Goal: Check status: Check status

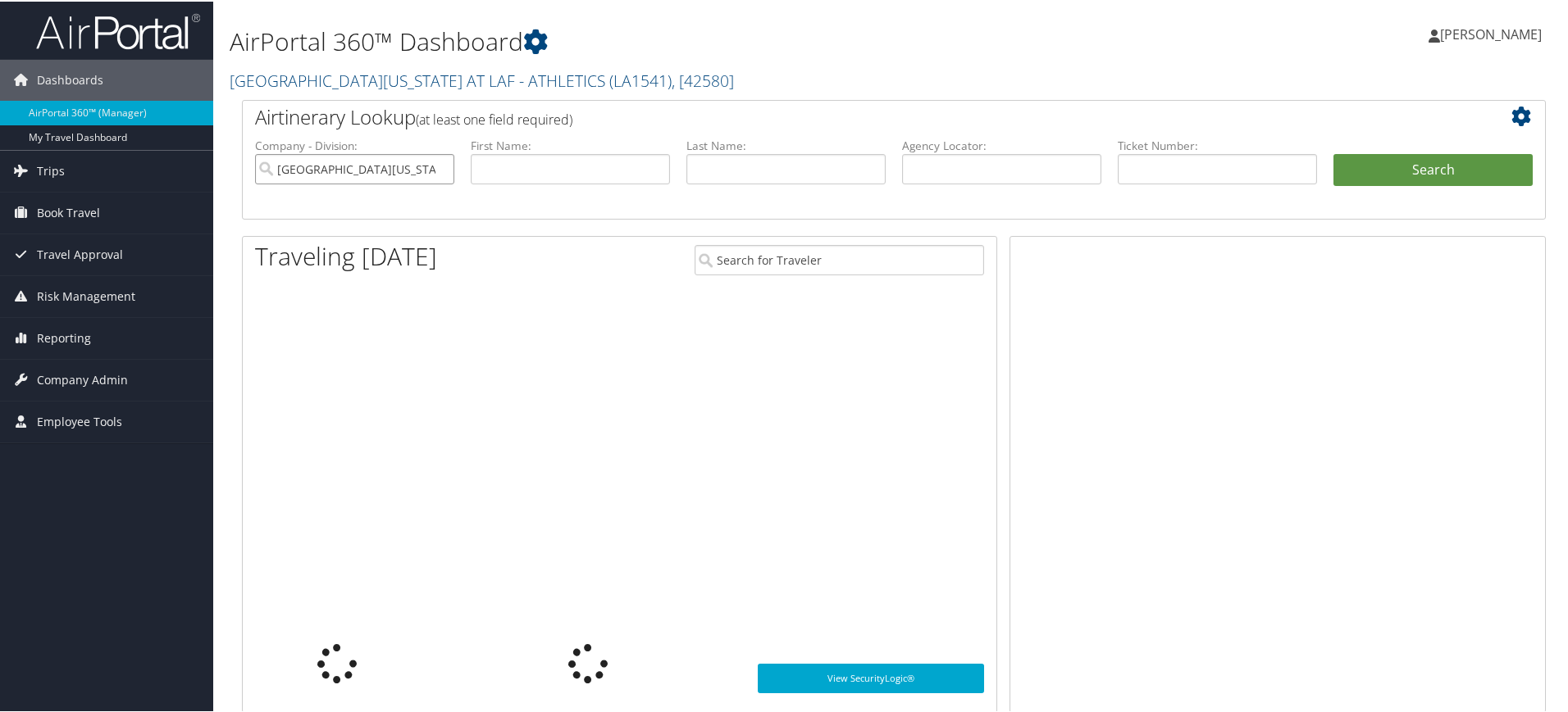
click at [440, 164] on input "[GEOGRAPHIC_DATA][US_STATE] AT LAF - ATHLETICS" at bounding box center [354, 168] width 199 height 30
click at [511, 171] on input "text" at bounding box center [570, 168] width 199 height 30
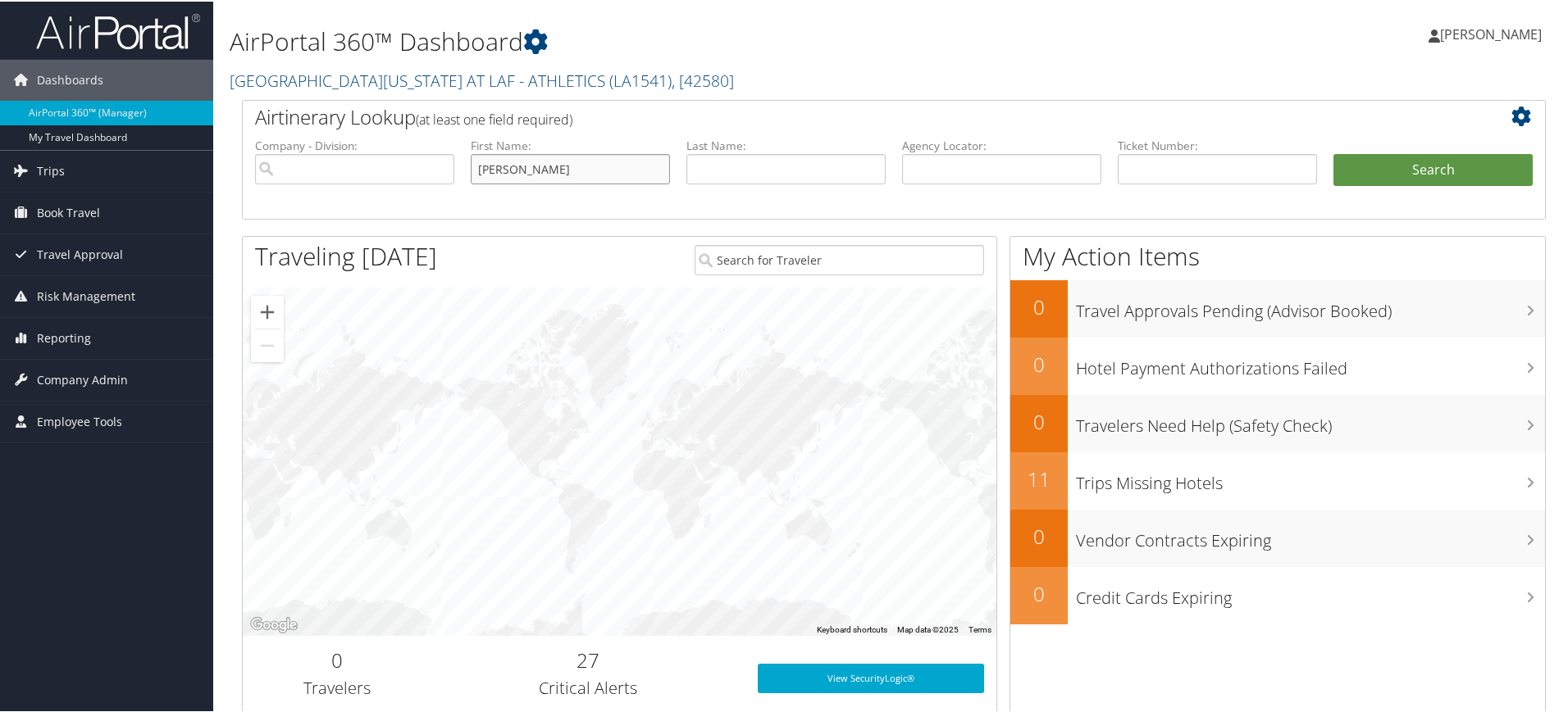
type input "[PERSON_NAME]"
click at [1449, 169] on button "Search" at bounding box center [1433, 168] width 199 height 33
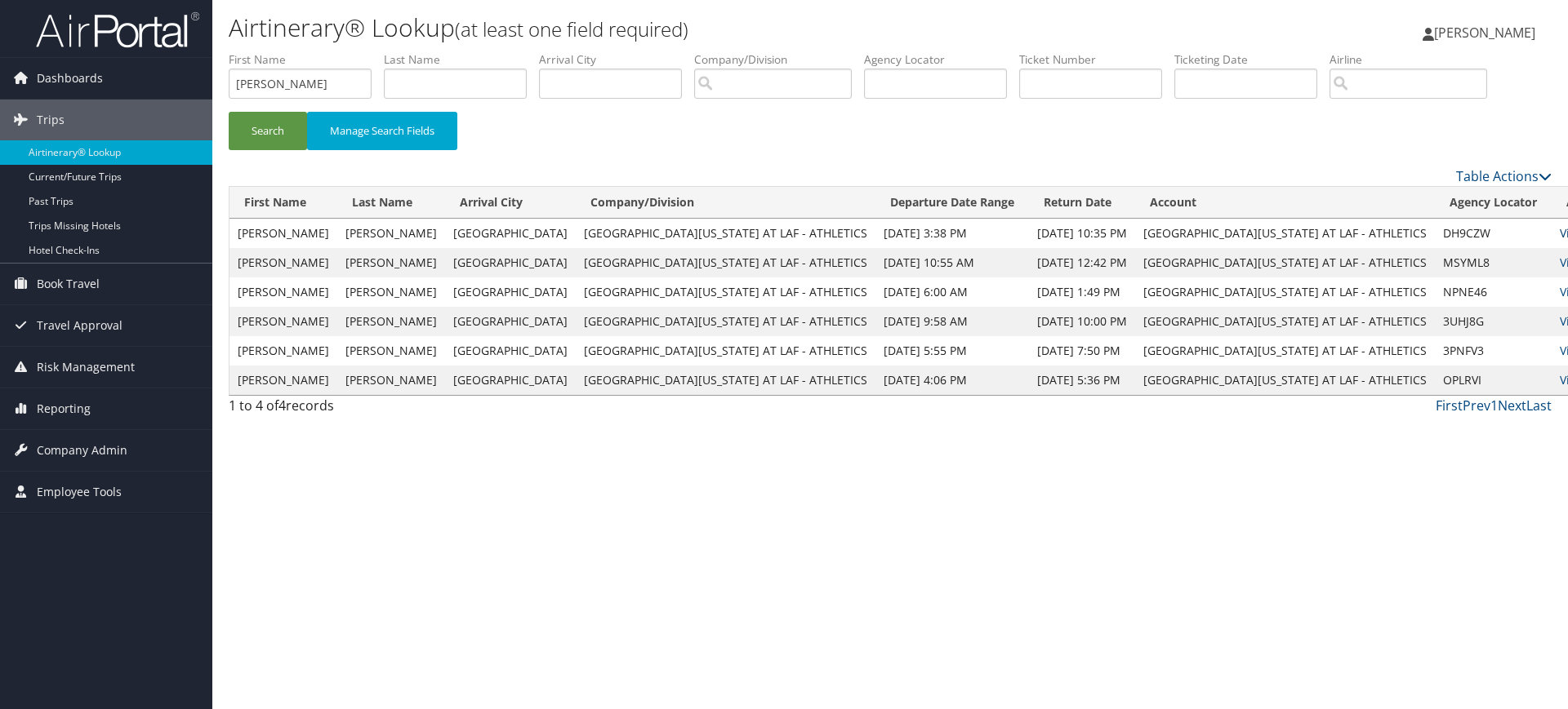
click at [1560, 230] on link "View" at bounding box center [1572, 232] width 25 height 16
click at [247, 130] on button "Search" at bounding box center [267, 131] width 78 height 38
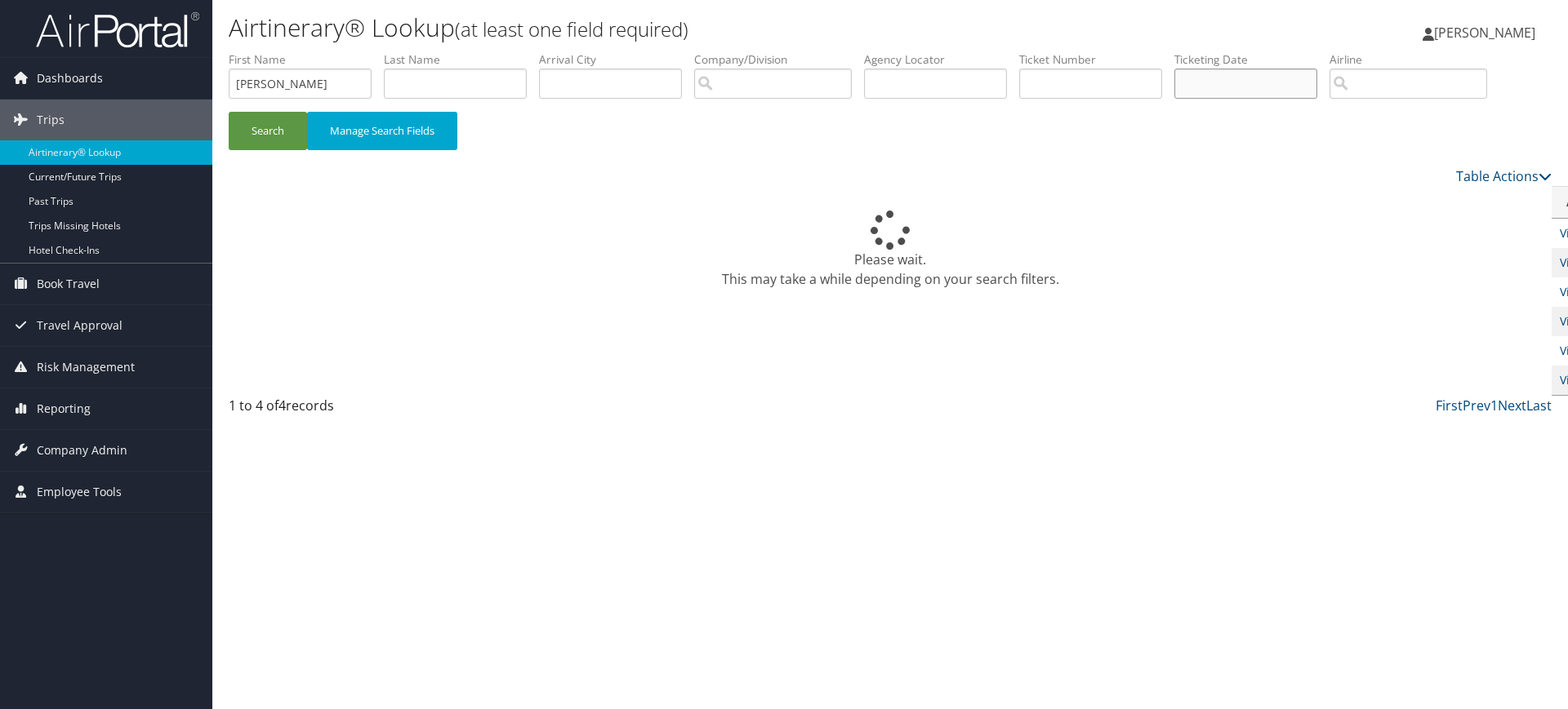
click at [1242, 81] on input "text" at bounding box center [1246, 84] width 143 height 30
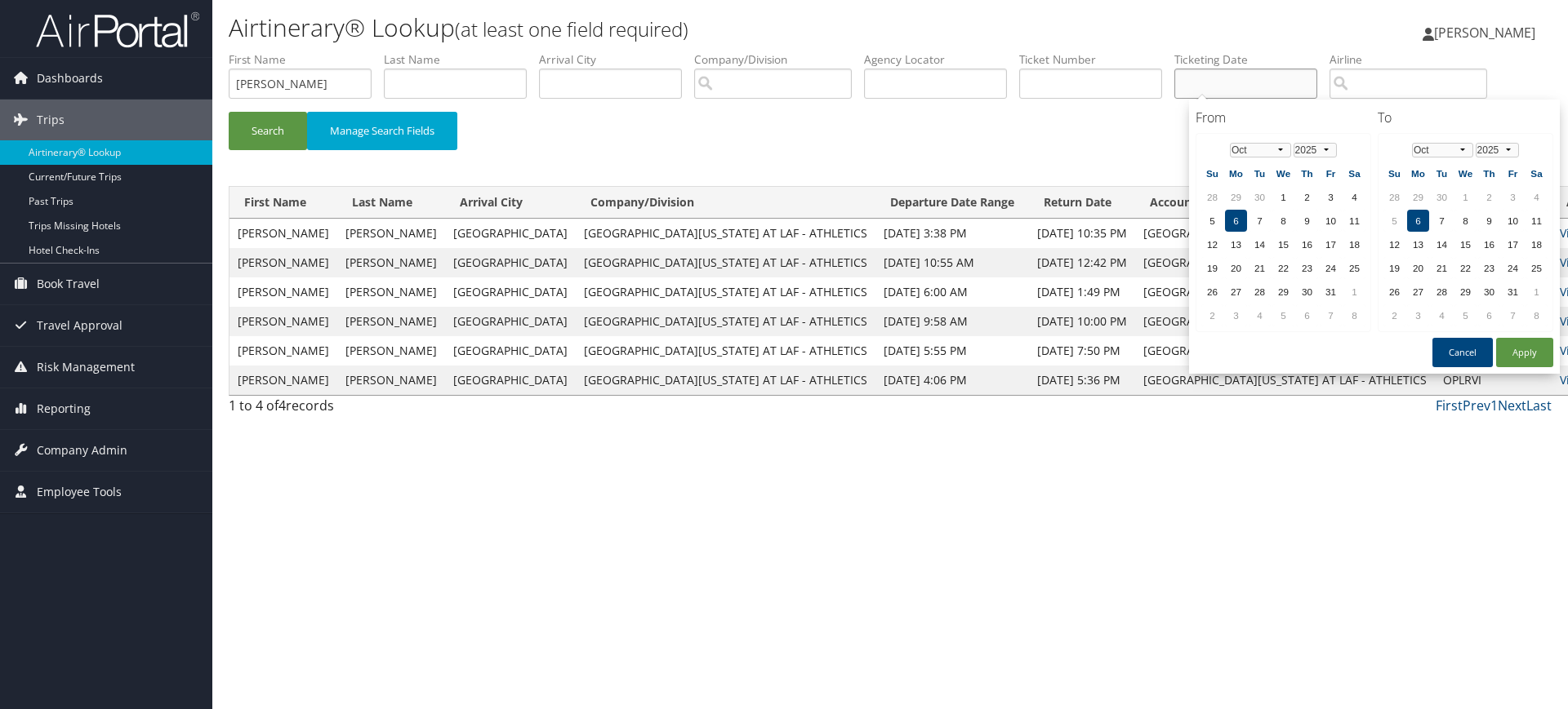
click at [1227, 82] on input "text" at bounding box center [1246, 84] width 143 height 30
type input "0067311410562"
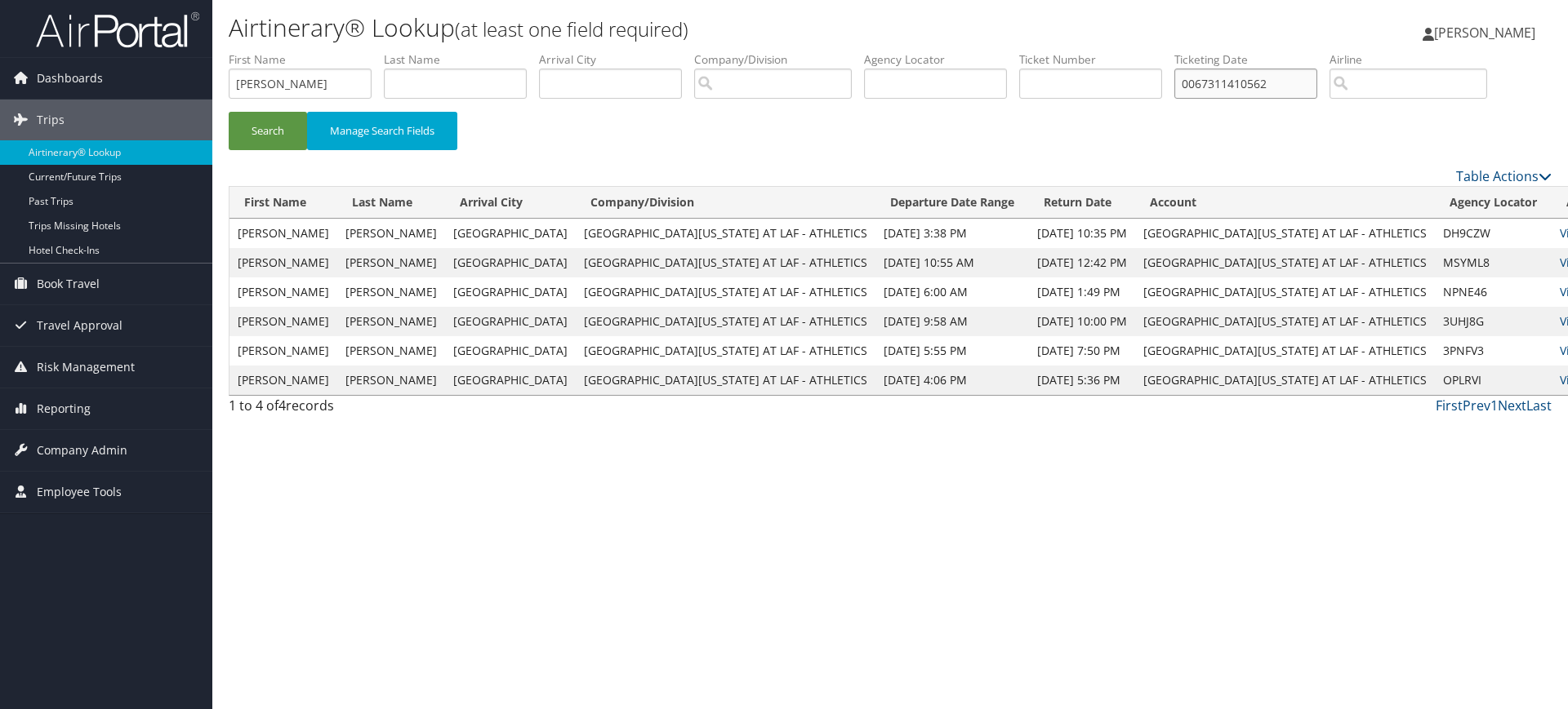
drag, startPoint x: 1293, startPoint y: 75, endPoint x: 1182, endPoint y: 80, distance: 111.1
click at [1182, 51] on ul "First Name Travis Last Name Departure City Arrival City Company/Division Airpor…" at bounding box center [889, 51] width 1323 height 0
click at [1088, 83] on input "text" at bounding box center [1090, 84] width 143 height 30
paste input "0067311410562"
type input "0067311410562"
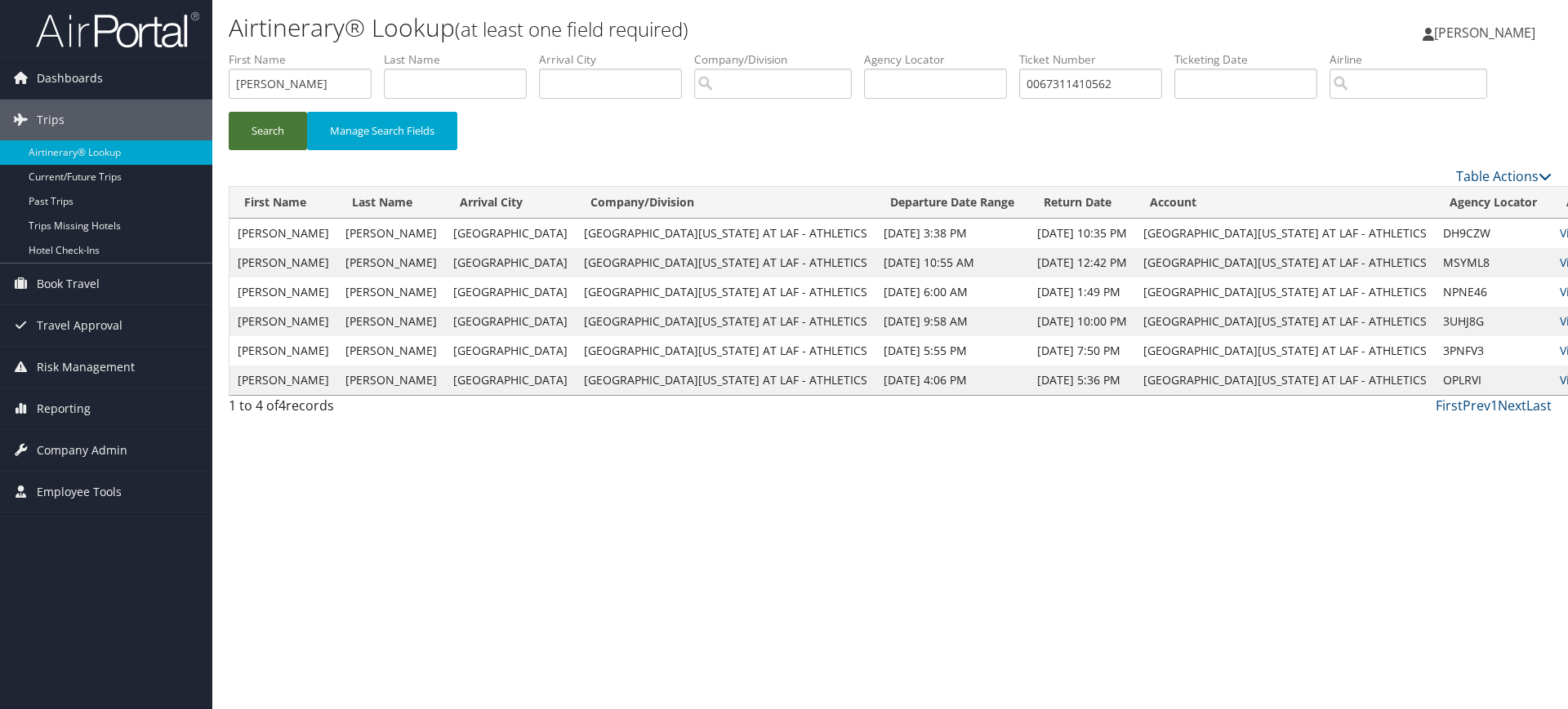
click at [282, 135] on button "Search" at bounding box center [267, 131] width 78 height 38
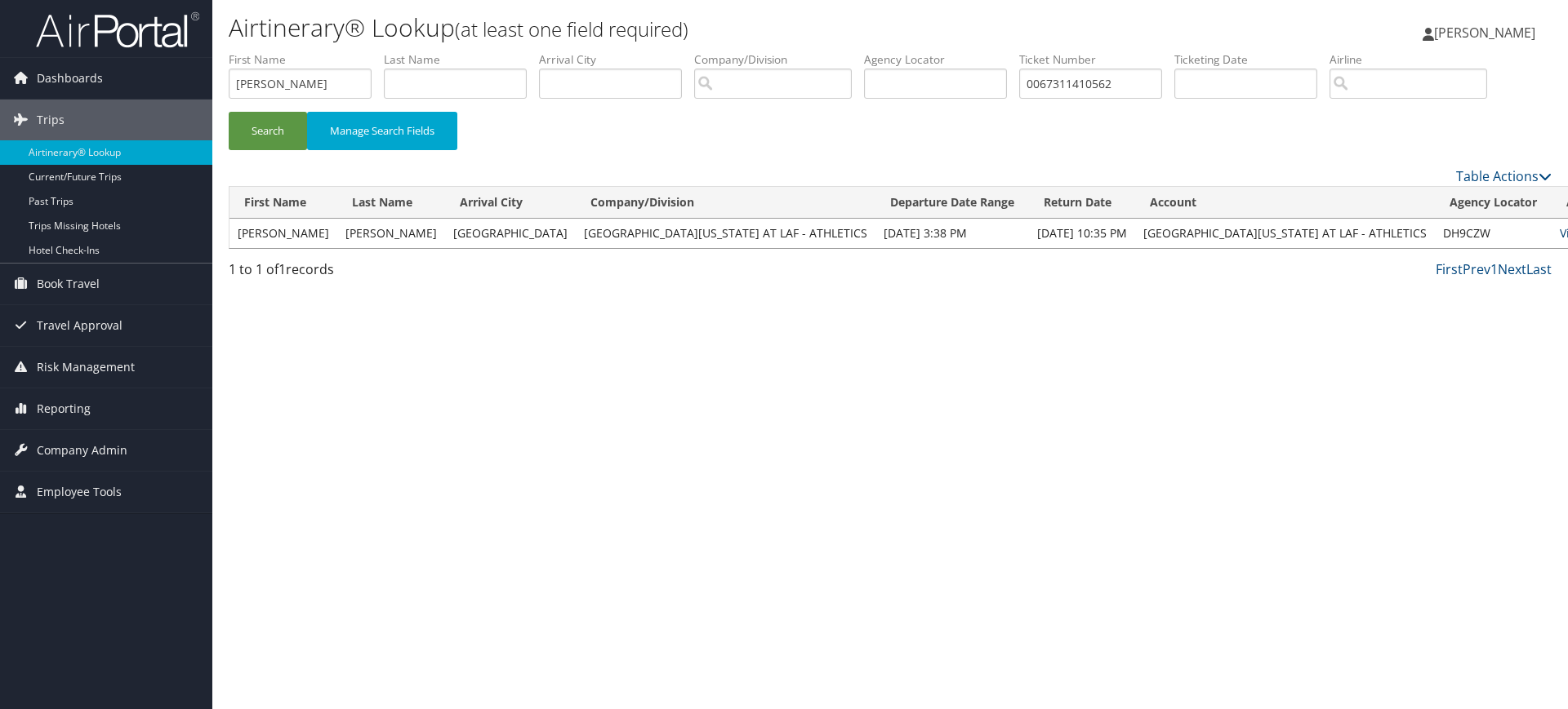
click at [1560, 232] on link "View" at bounding box center [1572, 232] width 25 height 16
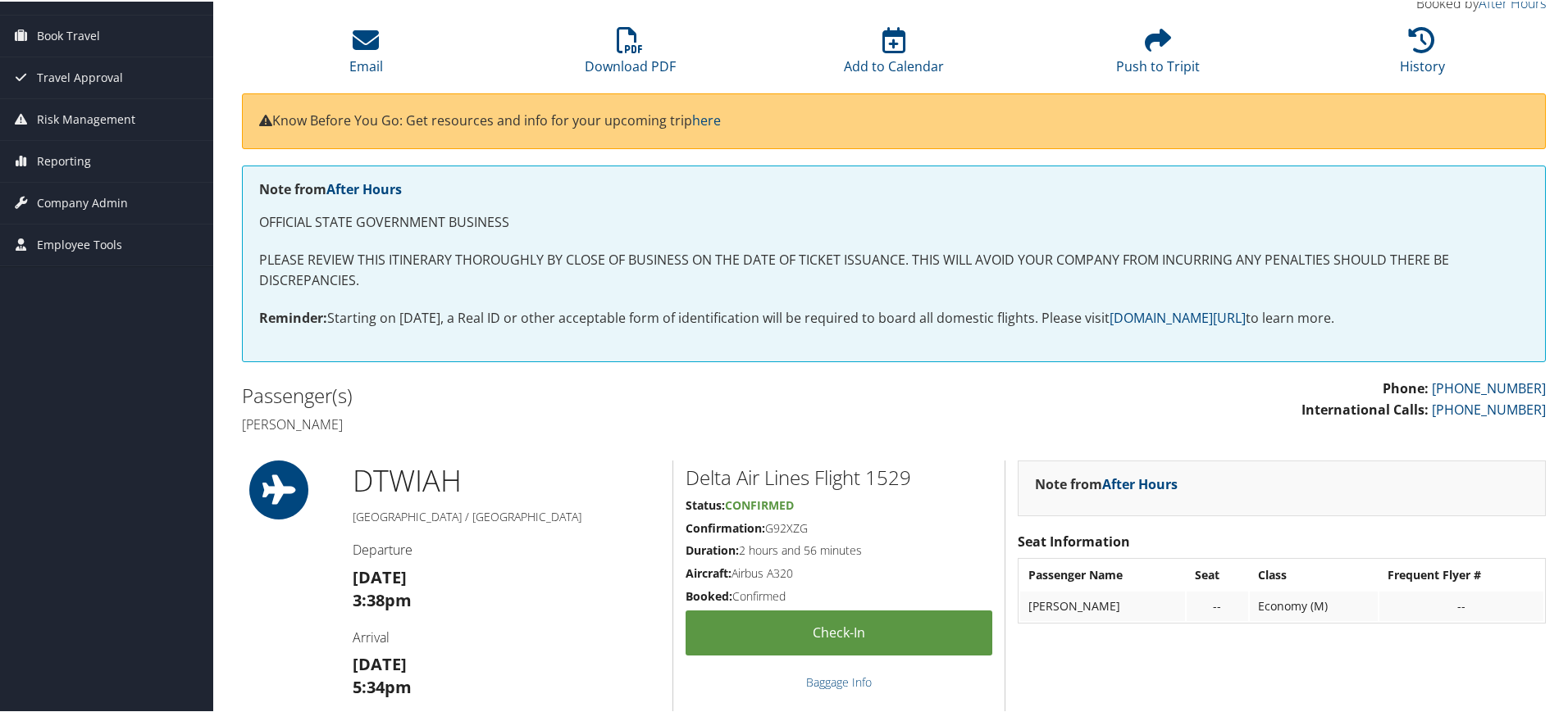
scroll to position [25, 0]
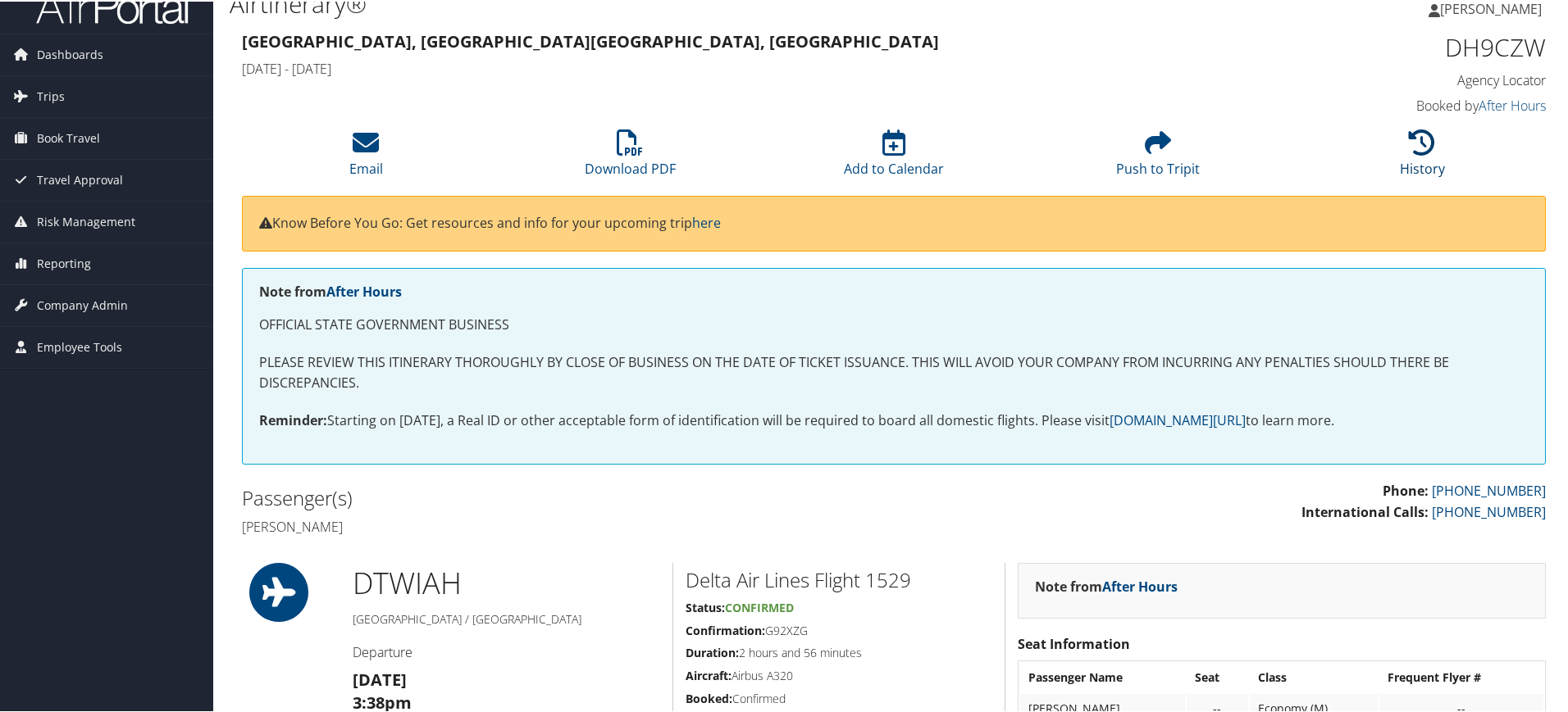
click at [1427, 141] on icon at bounding box center [1421, 140] width 26 height 26
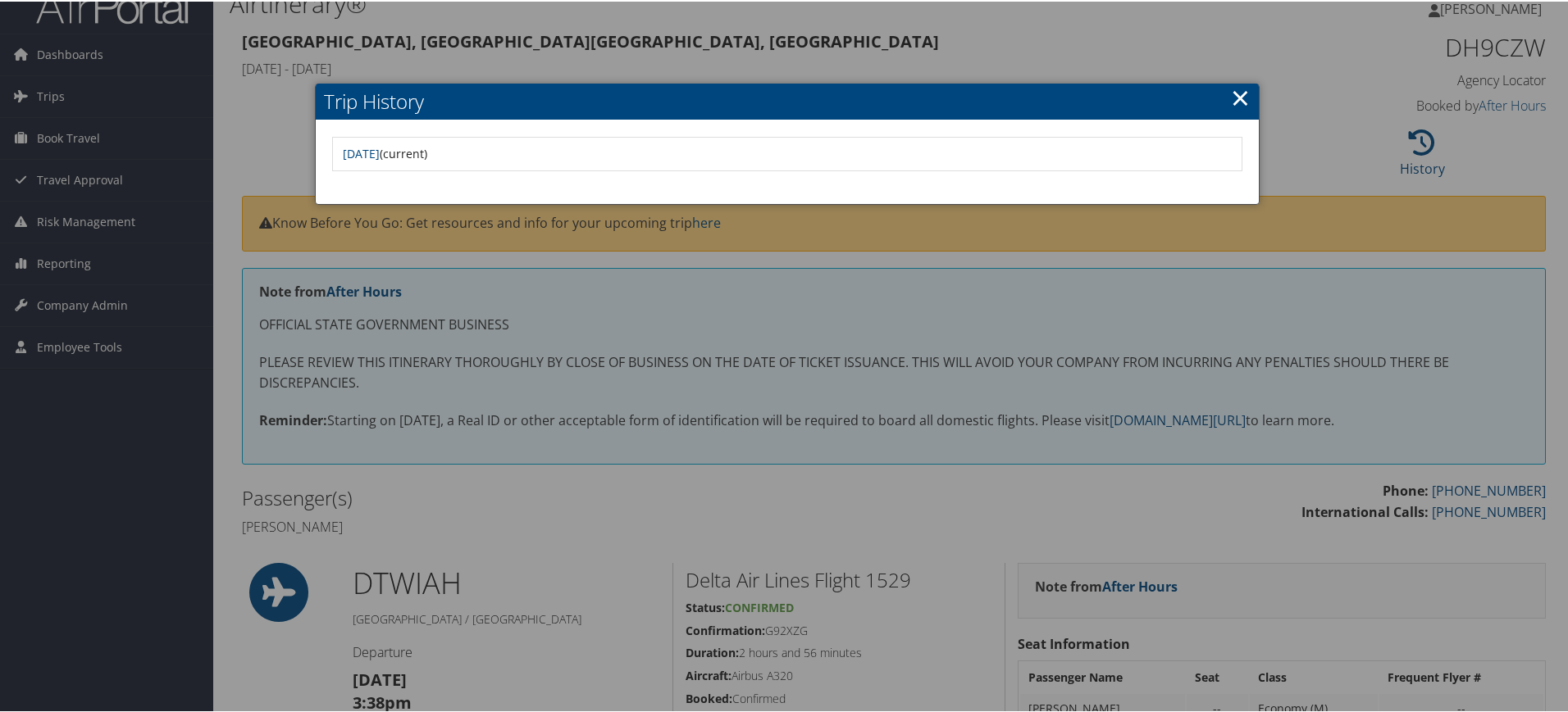
click at [1236, 93] on link "×" at bounding box center [1240, 95] width 19 height 33
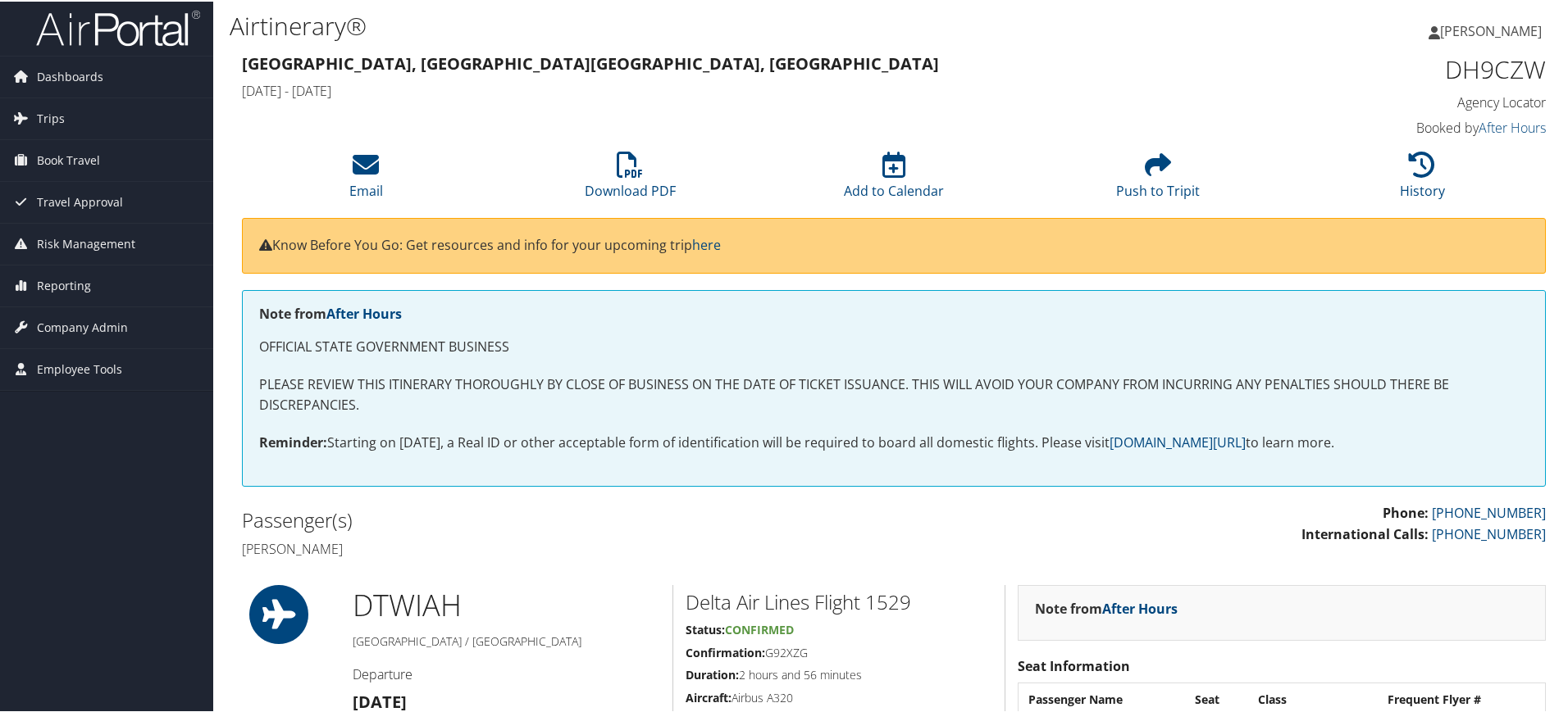
scroll to position [0, 0]
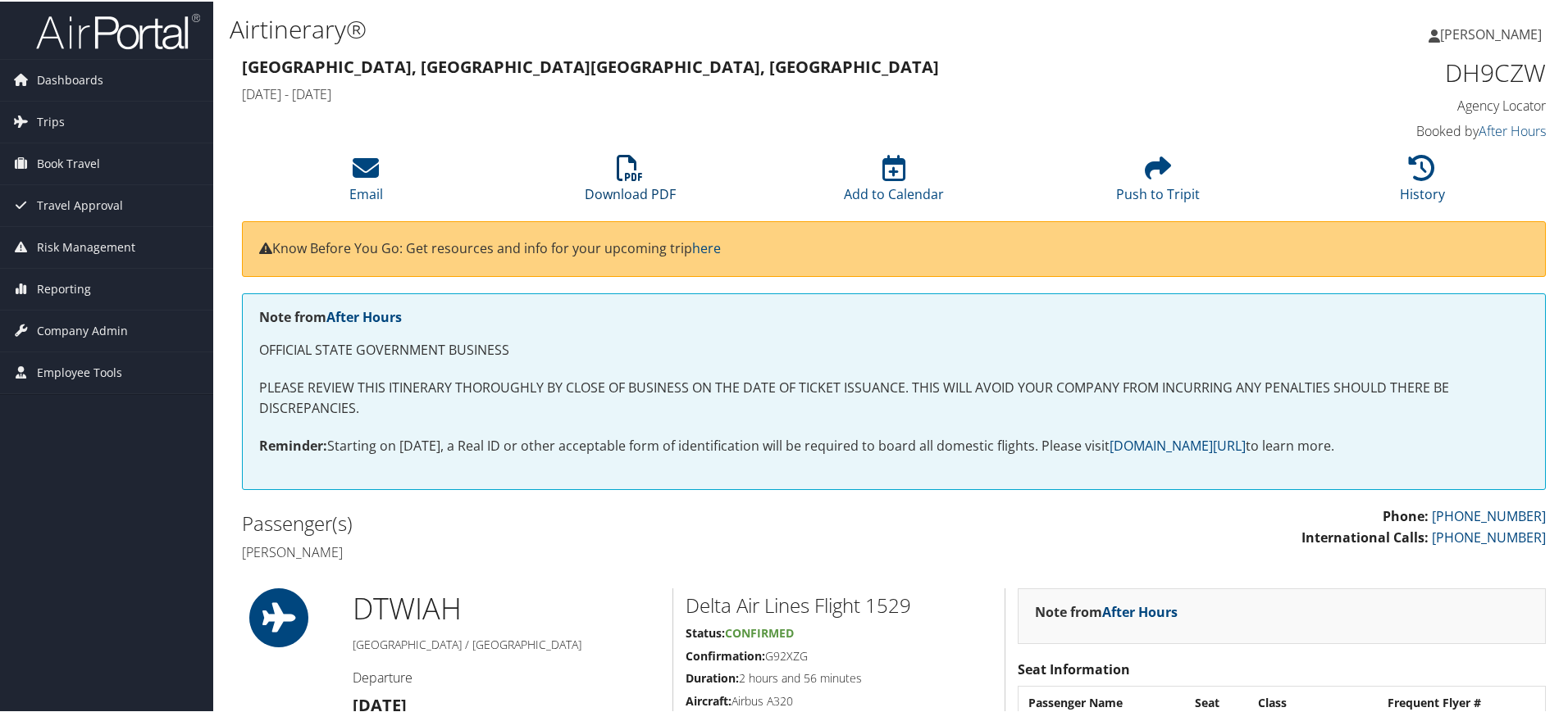
click at [621, 172] on icon at bounding box center [629, 166] width 26 height 26
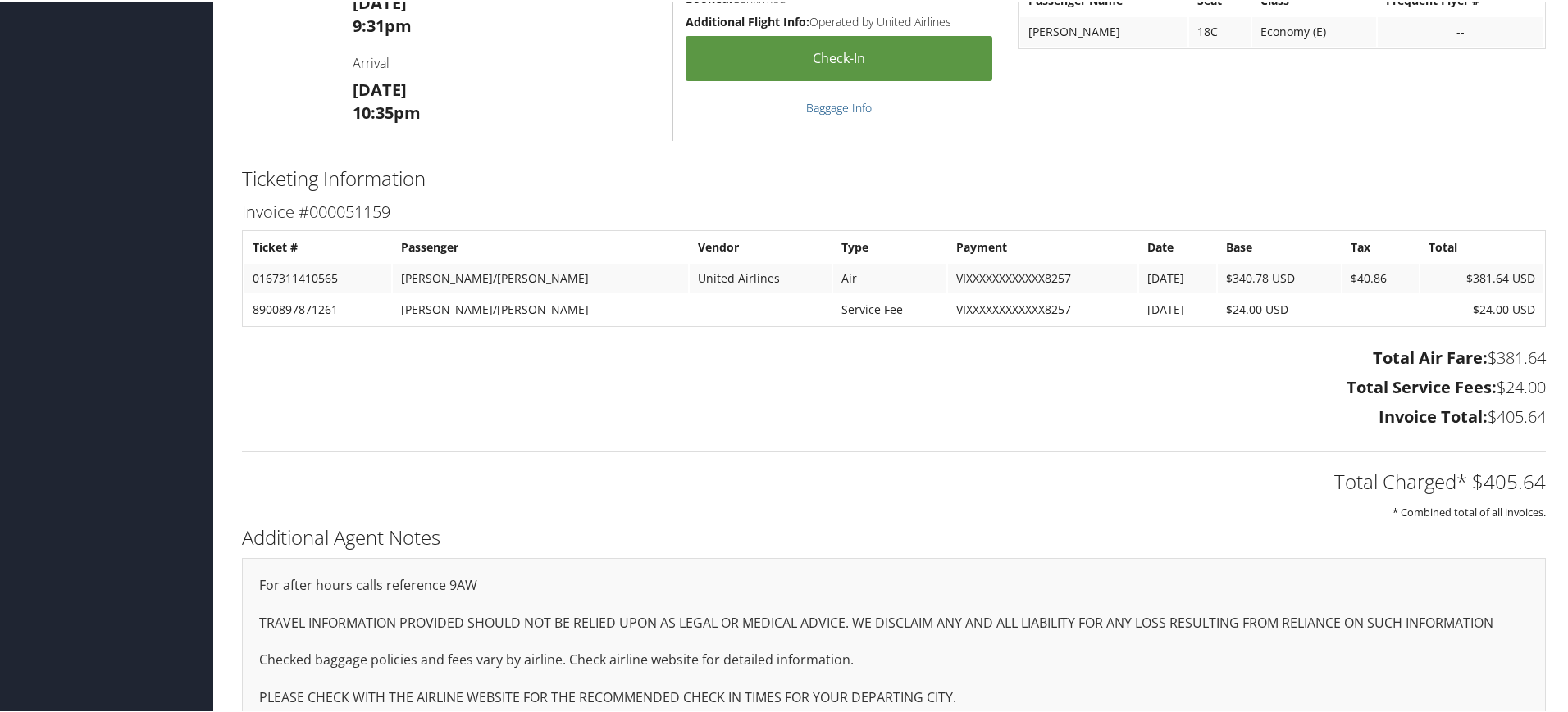
scroll to position [1025, 0]
